Goal: Information Seeking & Learning: Learn about a topic

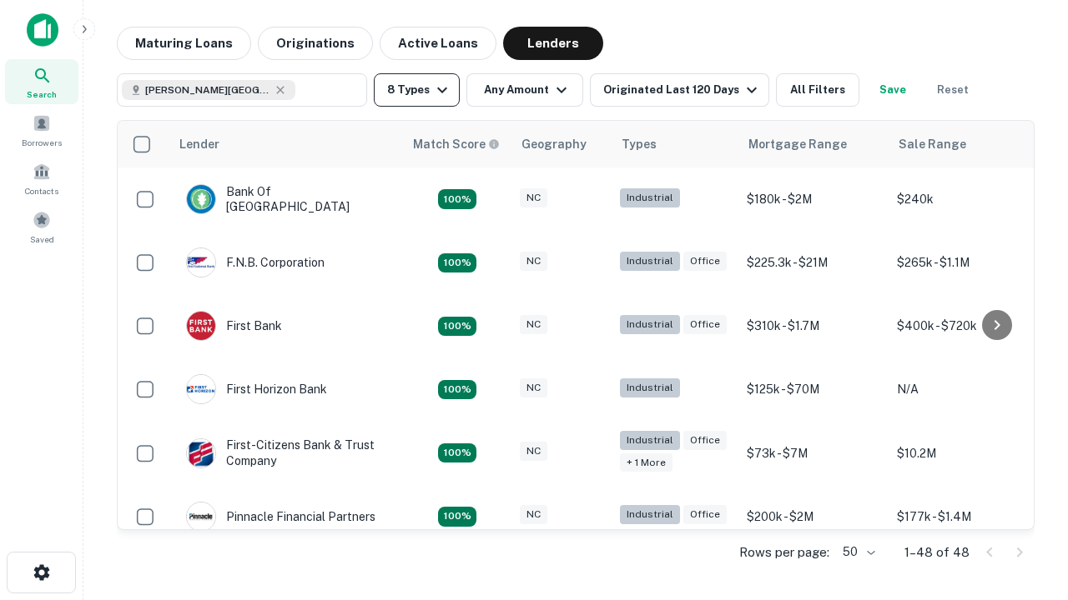
click at [416, 90] on button "8 Types" at bounding box center [417, 89] width 86 height 33
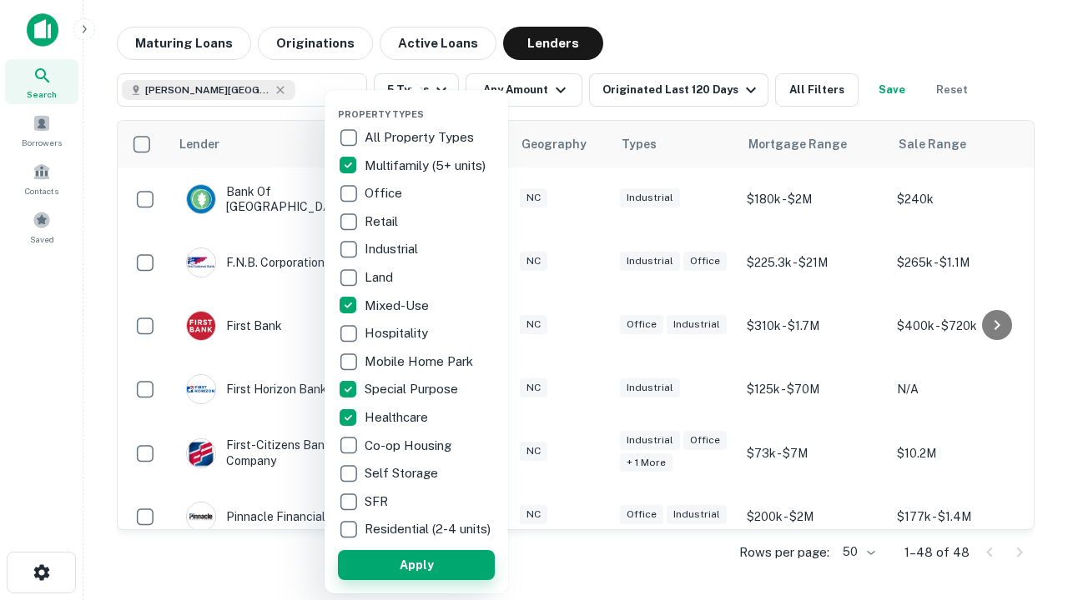
click at [416, 565] on button "Apply" at bounding box center [416, 565] width 157 height 30
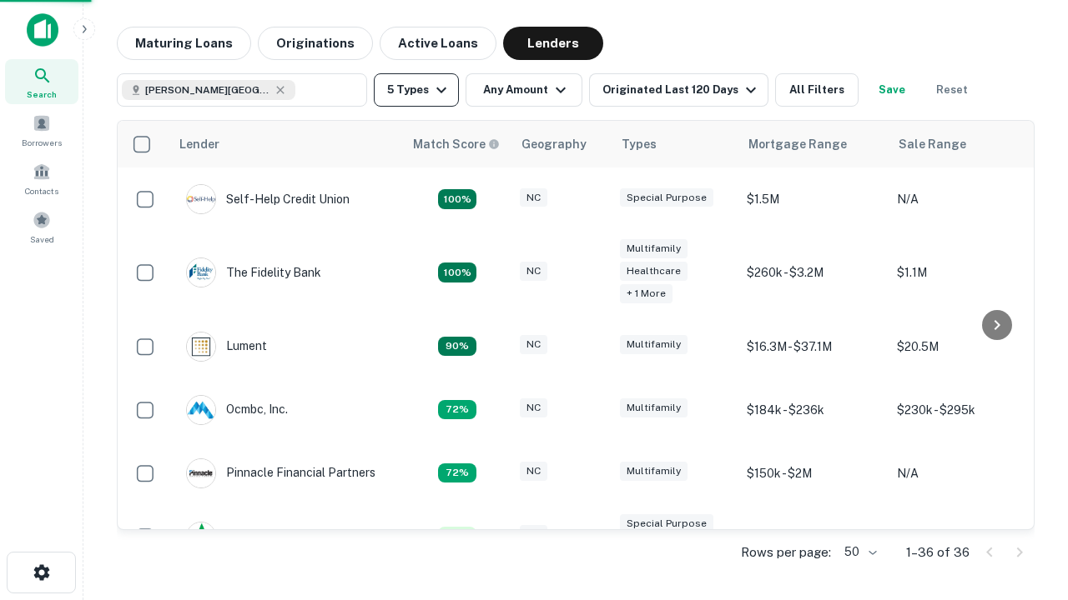
click at [416, 90] on button "5 Types" at bounding box center [416, 89] width 85 height 33
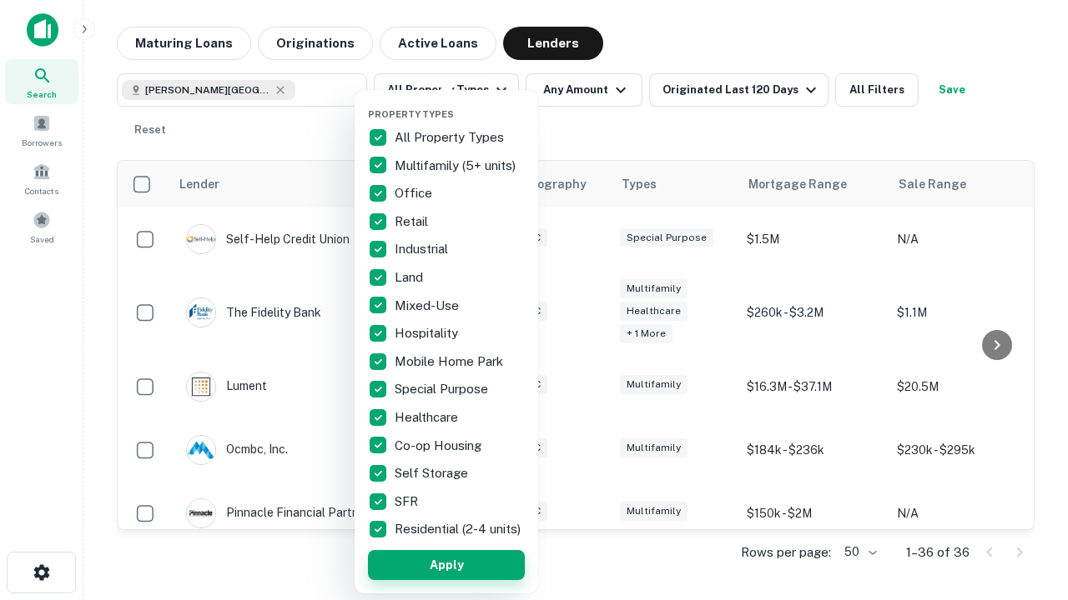
click at [446, 565] on button "Apply" at bounding box center [446, 565] width 157 height 30
